Goal: Task Accomplishment & Management: Manage account settings

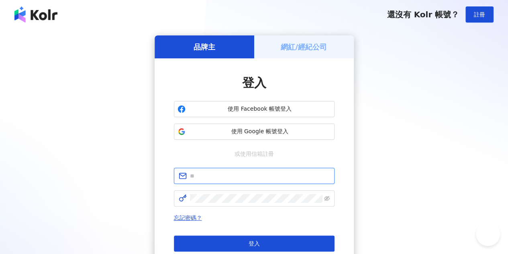
click at [259, 177] on input "text" at bounding box center [260, 175] width 140 height 9
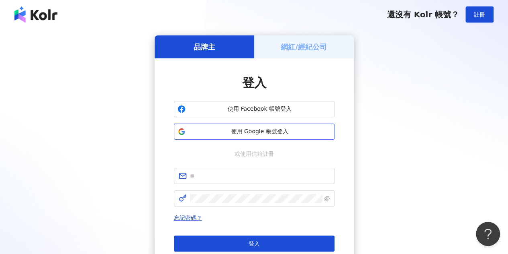
click at [255, 132] on span "使用 Google 帳號登入" at bounding box center [260, 131] width 142 height 8
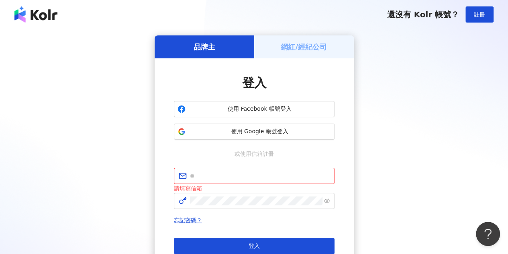
click at [297, 30] on div "品牌主 網紅/經紀公司 登入 使用 Facebook 帳號登入 使用 Google 帳號登入 或使用信箱註冊 請填寫信箱 忘記密碼？ 登入 還沒有 Kolr …" at bounding box center [254, 160] width 508 height 263
click at [296, 42] on h5 "網紅/經紀公司" at bounding box center [304, 47] width 46 height 10
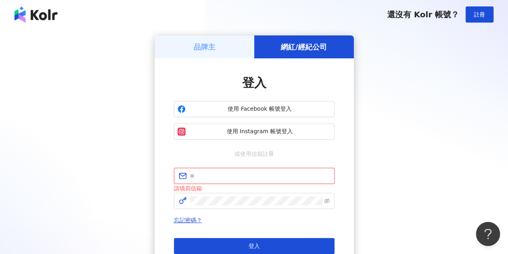
click at [269, 179] on input "text" at bounding box center [260, 175] width 140 height 9
click at [191, 163] on div "登入 使用 Facebook 帳號登入 使用 Instagram 帳號登入 或使用信箱註冊 請填寫信箱 忘記密碼？ 登入 還沒有 Kolr 帳號？ 立即註冊" at bounding box center [254, 171] width 161 height 195
click at [206, 178] on input "text" at bounding box center [260, 175] width 140 height 9
type input "**"
